Goal: Transaction & Acquisition: Purchase product/service

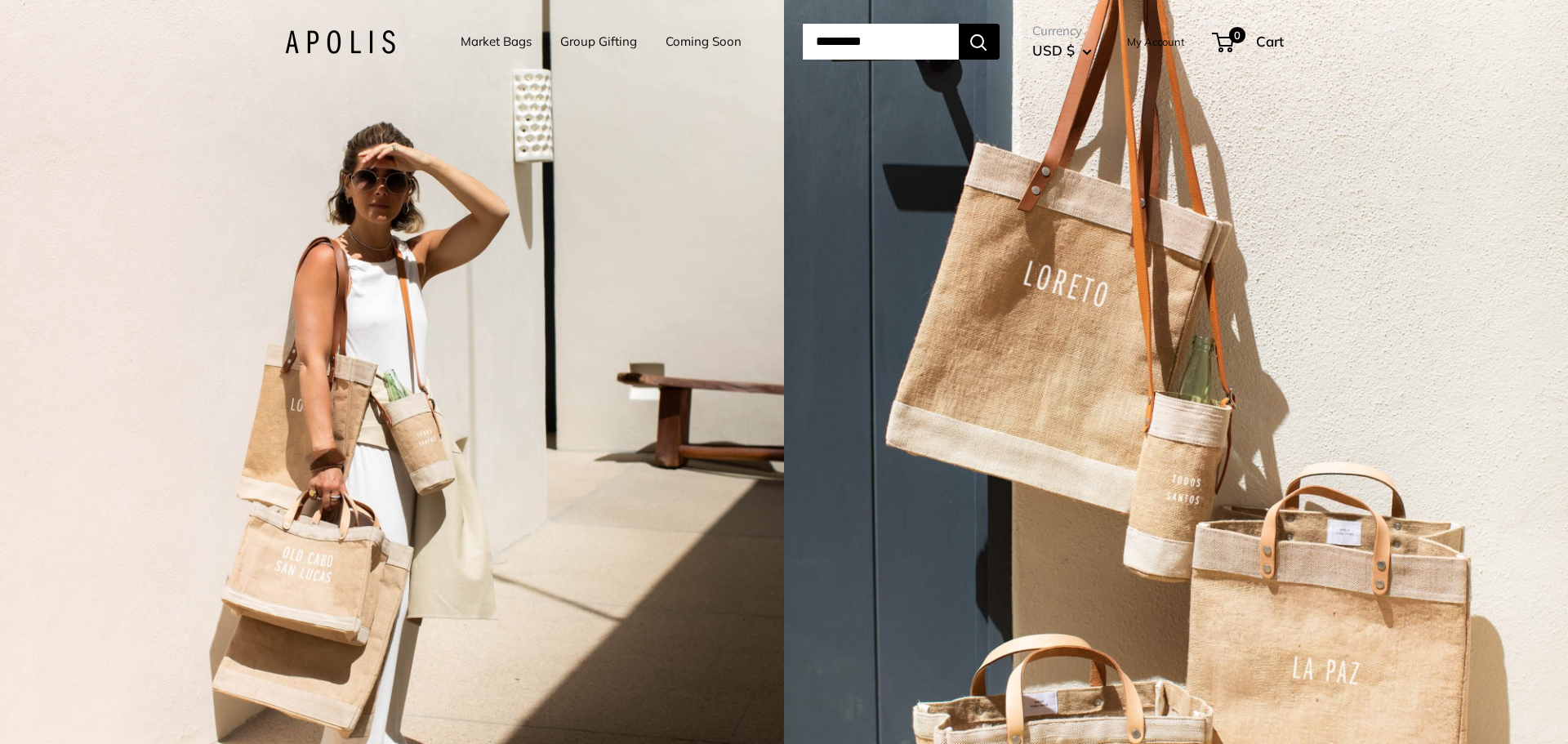
click at [477, 36] on link "Market Bags" at bounding box center [496, 41] width 71 height 23
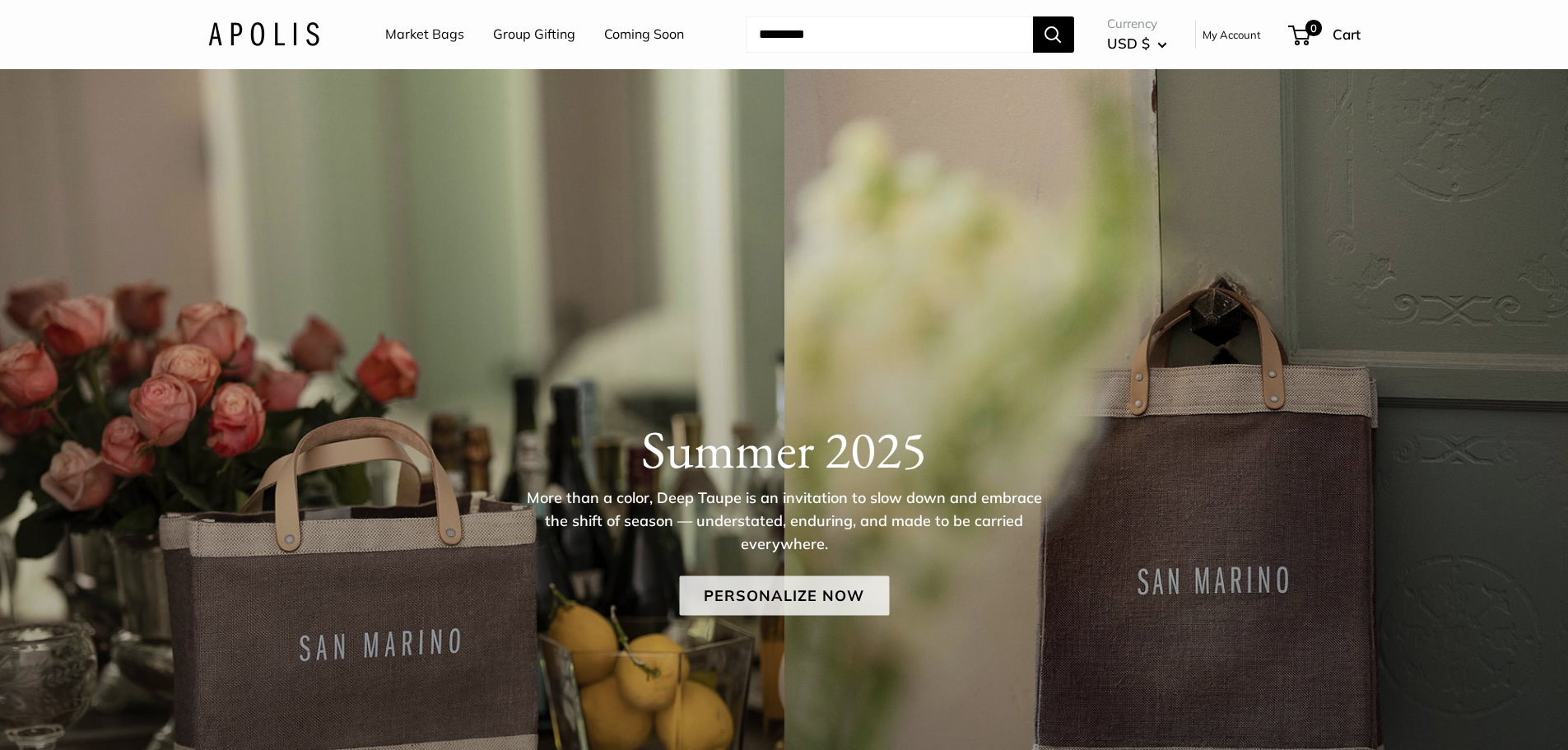
click at [768, 599] on link "Personalize Now" at bounding box center [784, 595] width 210 height 40
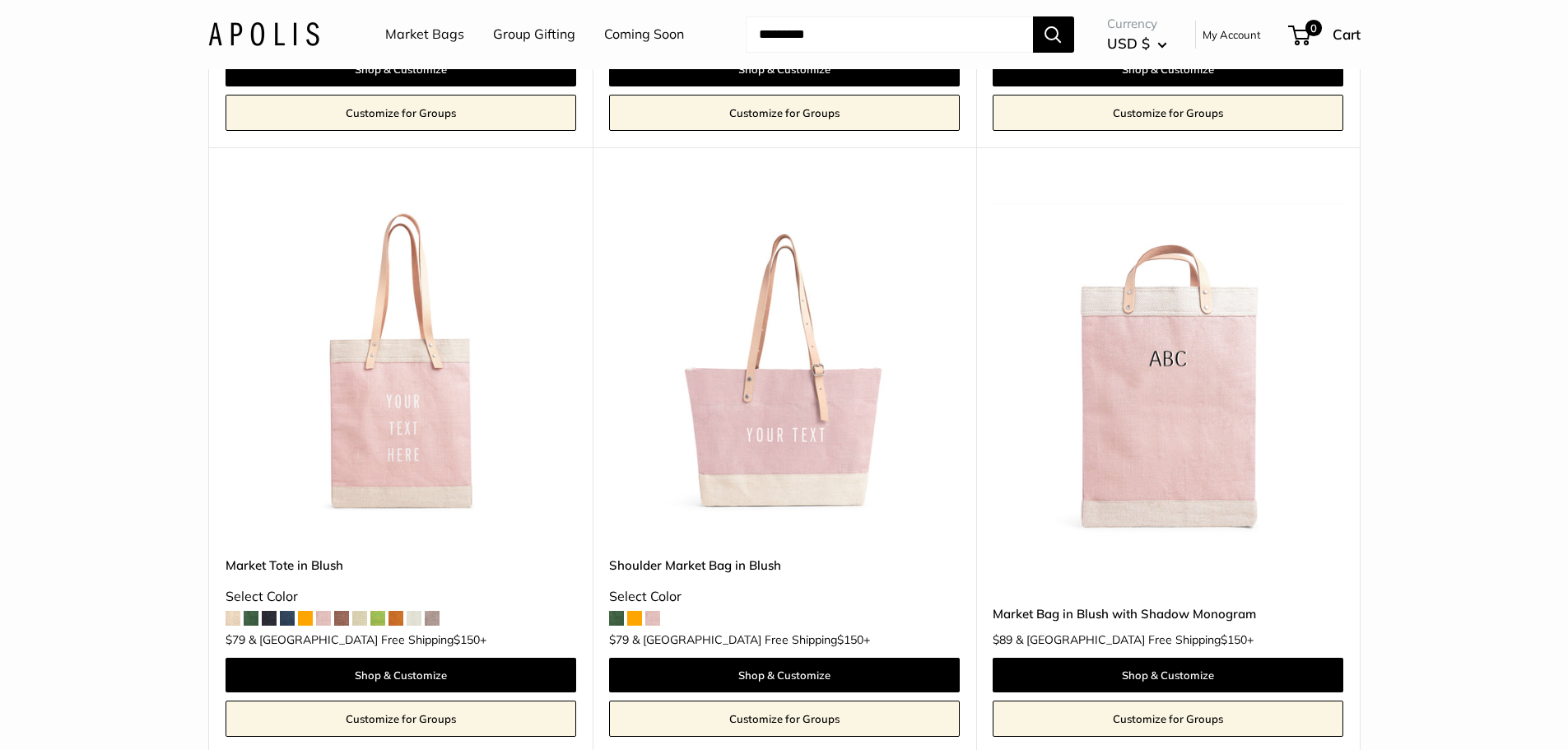
scroll to position [4362, 0]
